Goal: Check status: Check status

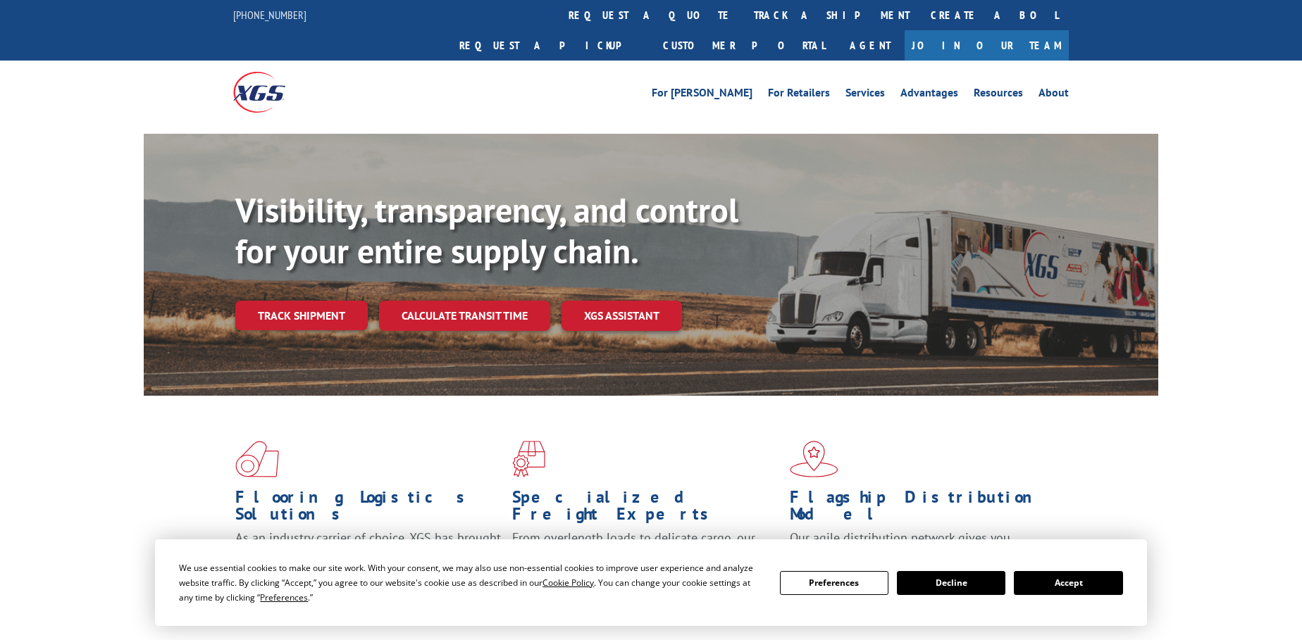
click at [318, 301] on link "Track shipment" at bounding box center [301, 316] width 132 height 30
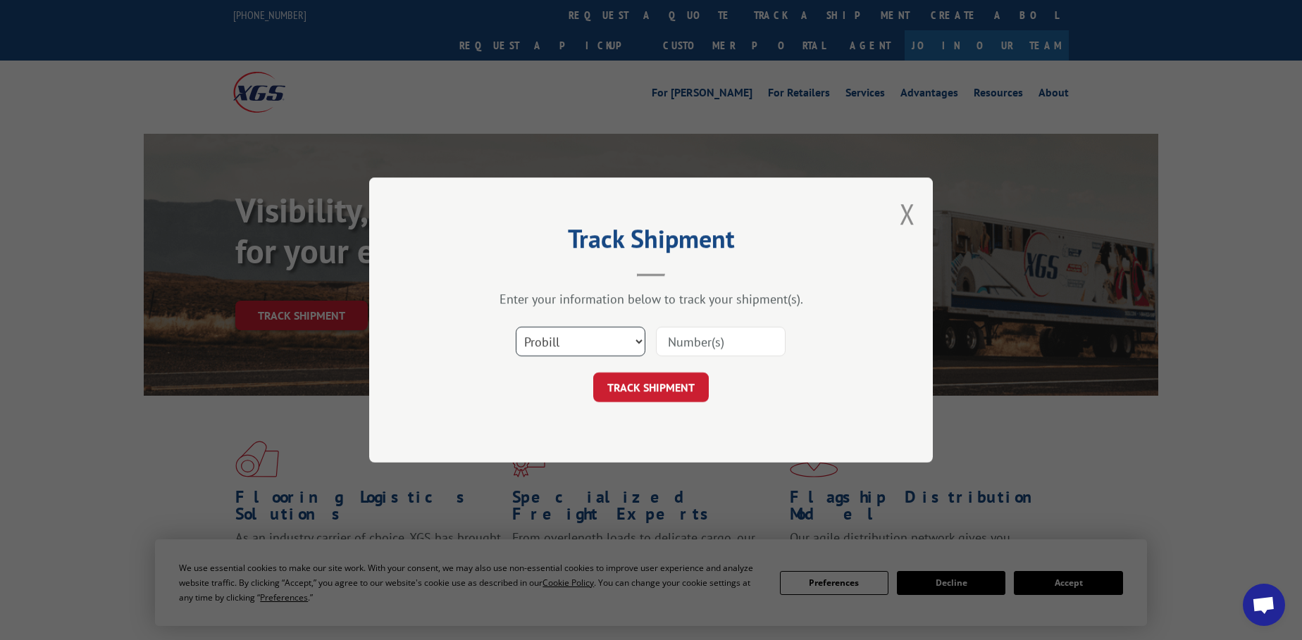
click at [633, 346] on select "Select category... Probill BOL PO" at bounding box center [581, 342] width 130 height 30
select select "bol"
click at [516, 327] on select "Select category... Probill BOL PO" at bounding box center [581, 342] width 130 height 30
click at [688, 345] on input at bounding box center [721, 342] width 130 height 30
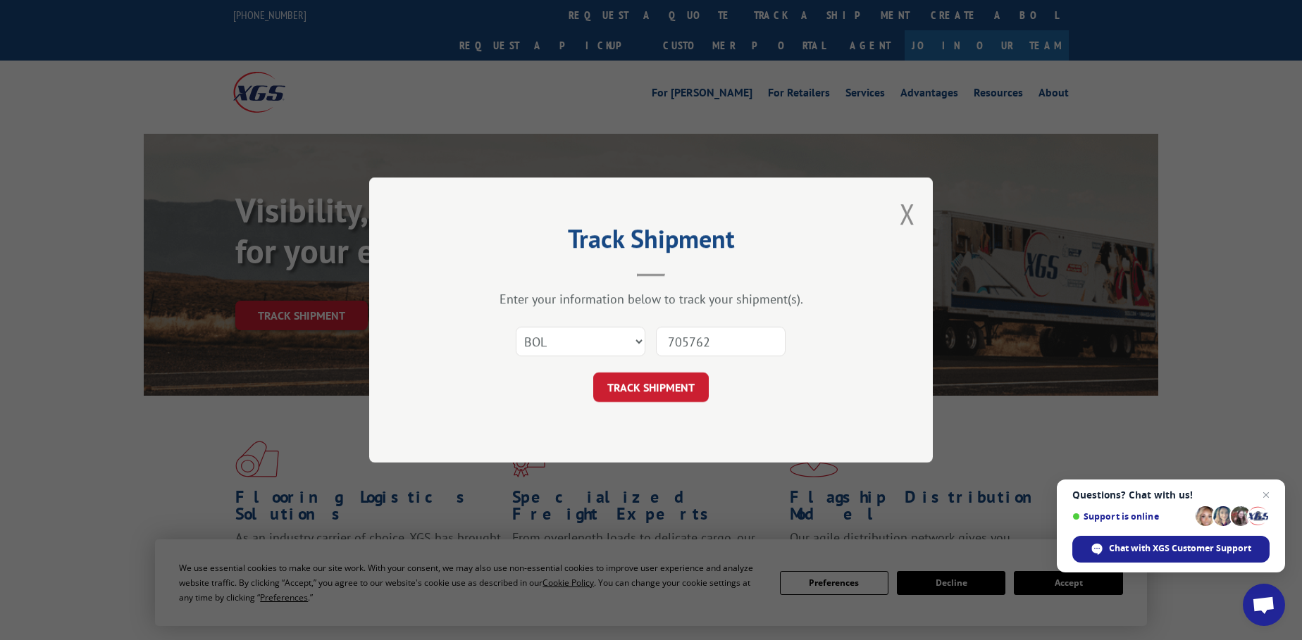
type input "7057623"
click button "TRACK SHIPMENT" at bounding box center [651, 388] width 116 height 30
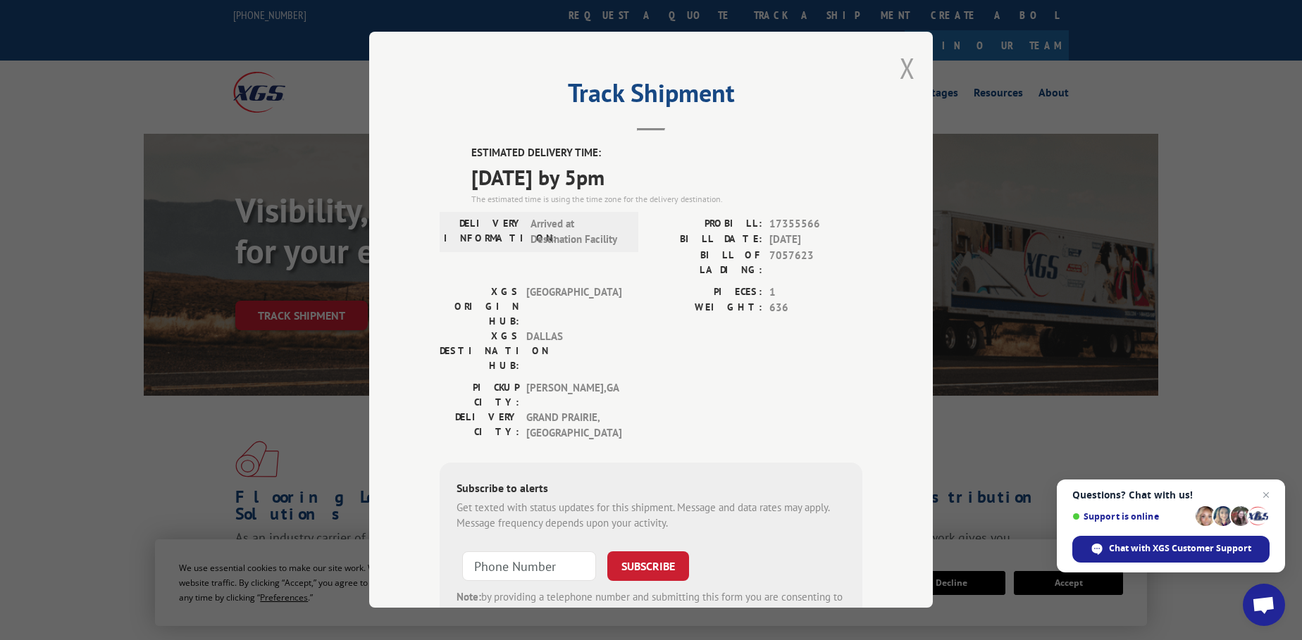
click at [908, 61] on button "Close modal" at bounding box center [908, 67] width 16 height 37
